Goal: Navigation & Orientation: Find specific page/section

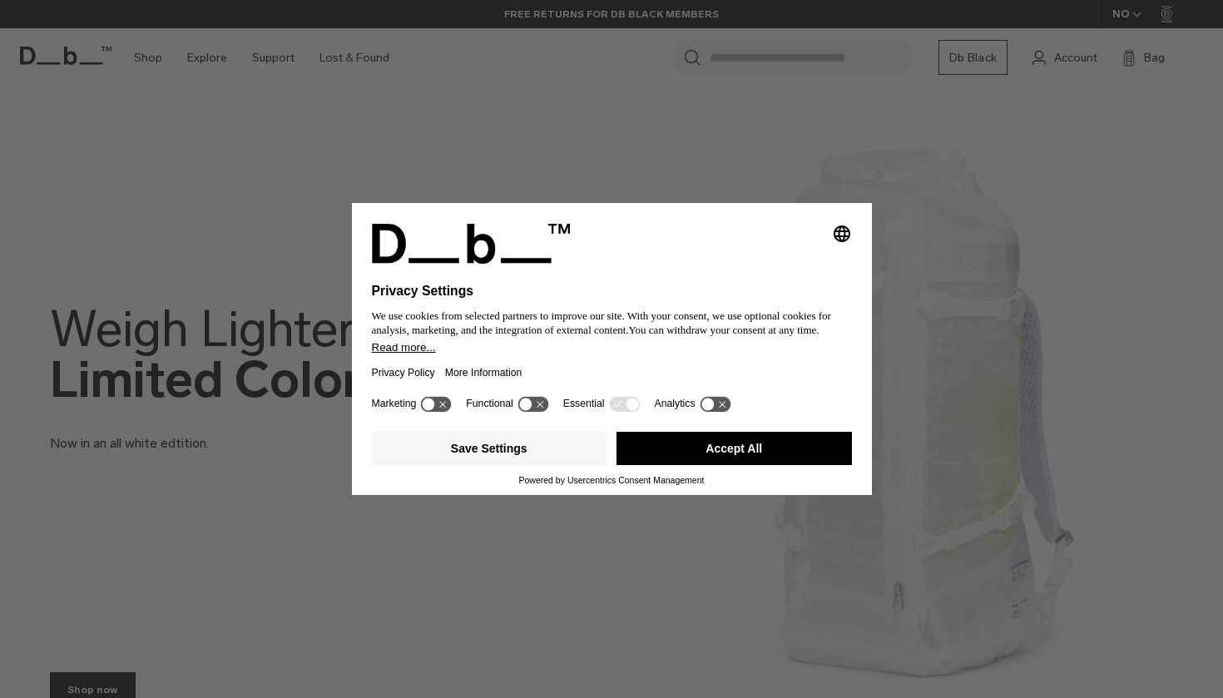
click at [757, 461] on button "Accept All" at bounding box center [733, 448] width 235 height 33
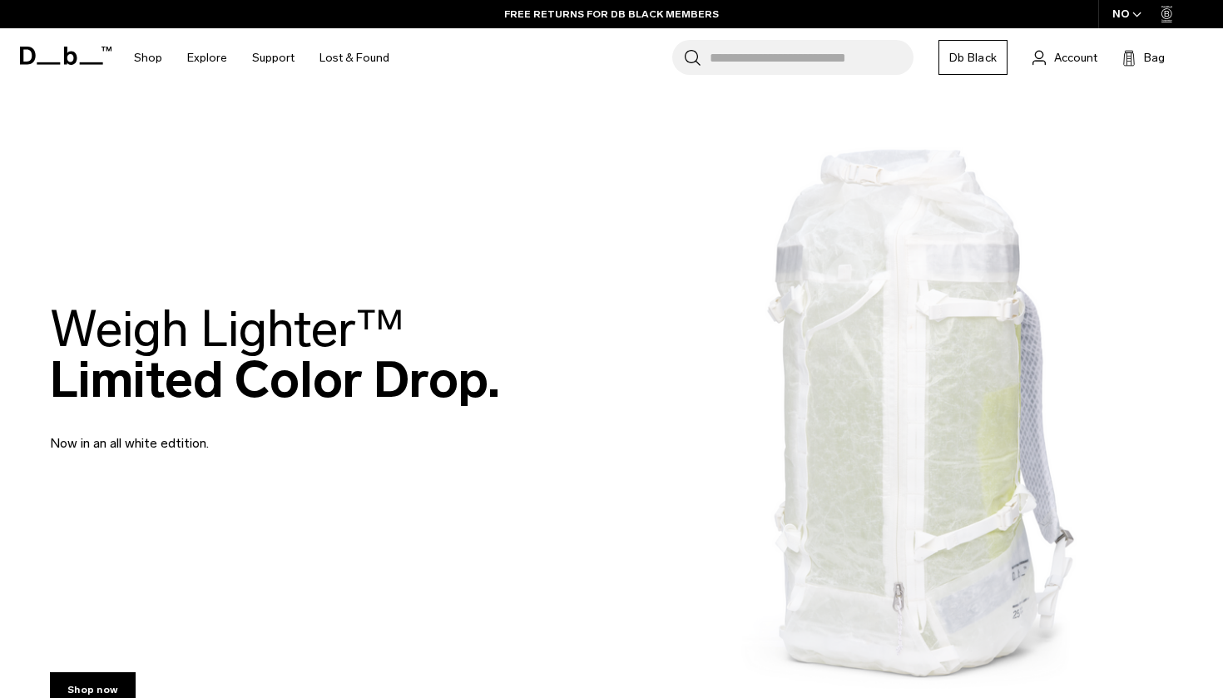
scroll to position [47, 0]
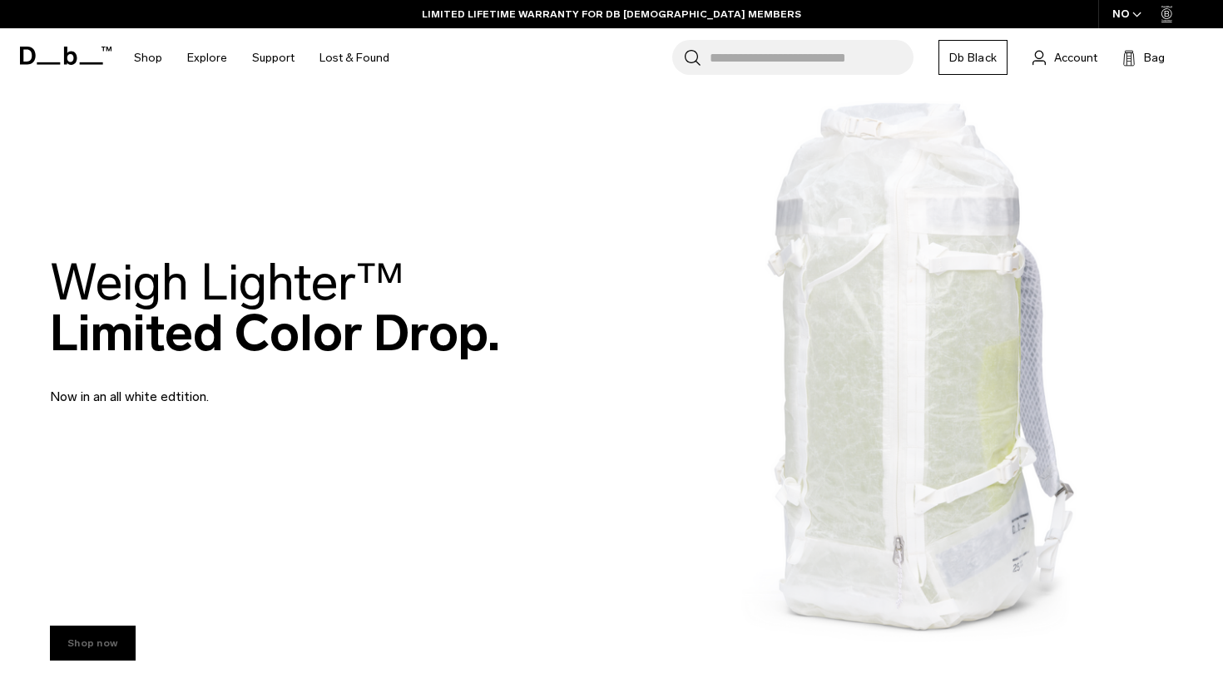
click at [117, 635] on link "Shop now" at bounding box center [93, 642] width 86 height 35
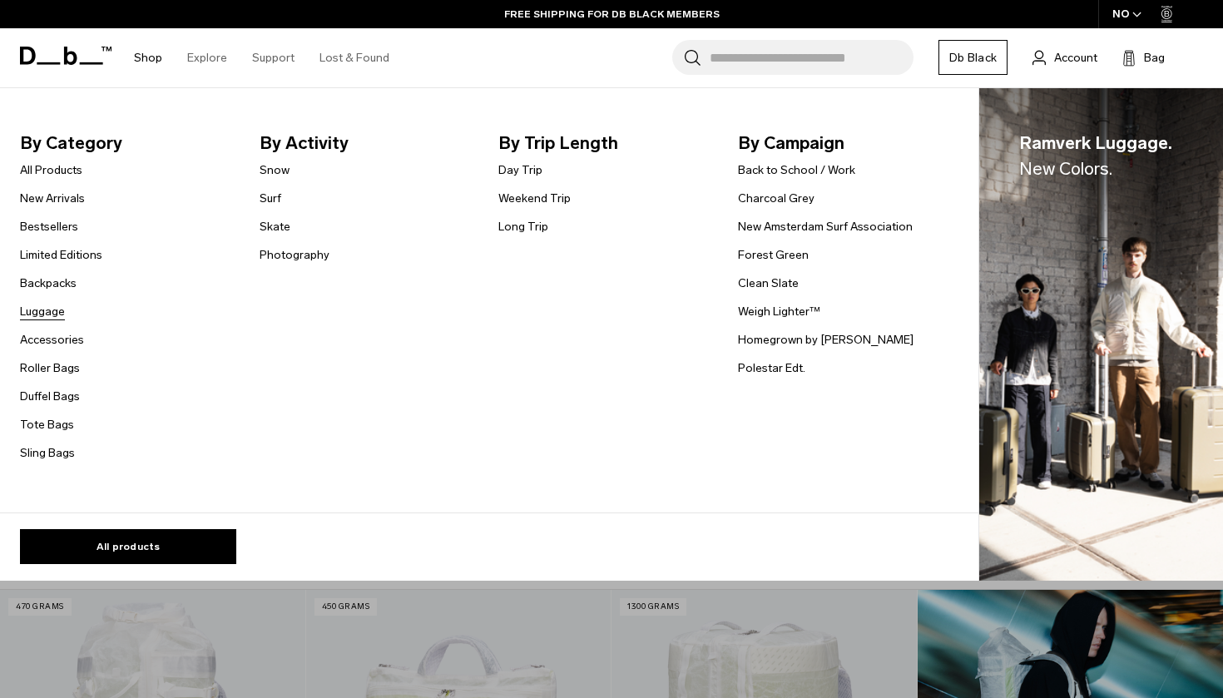
click at [44, 311] on link "Luggage" at bounding box center [42, 311] width 45 height 17
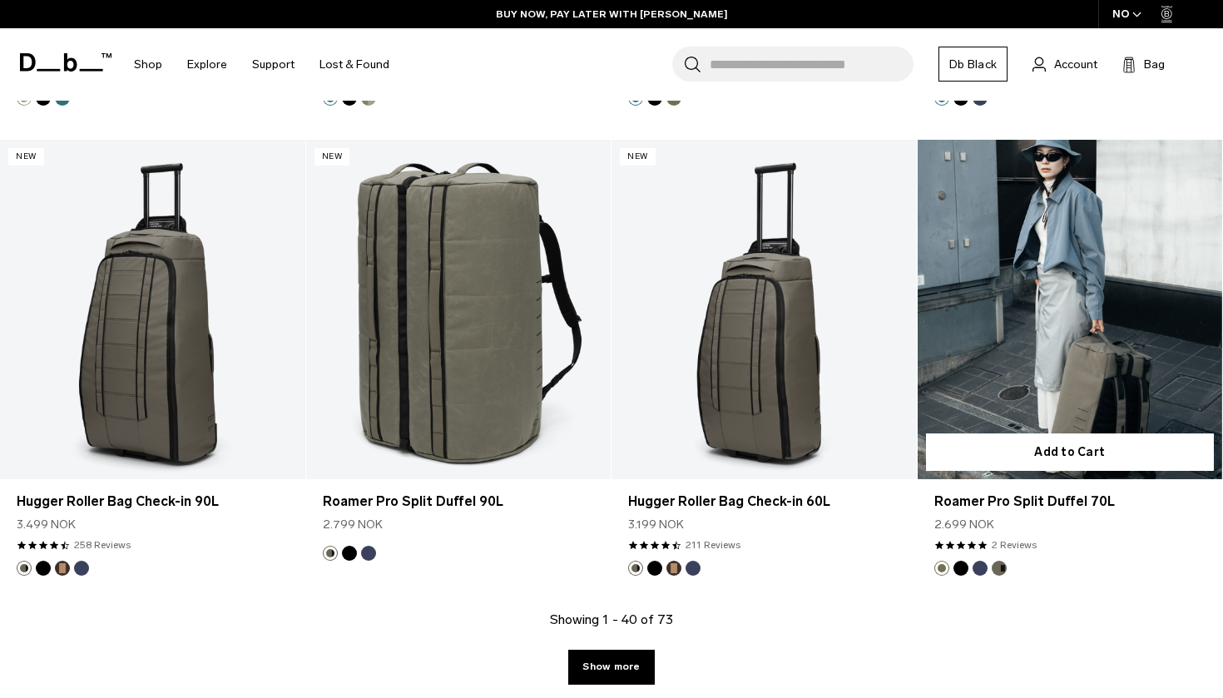
scroll to position [4507, 0]
